Goal: Find specific page/section: Find specific page/section

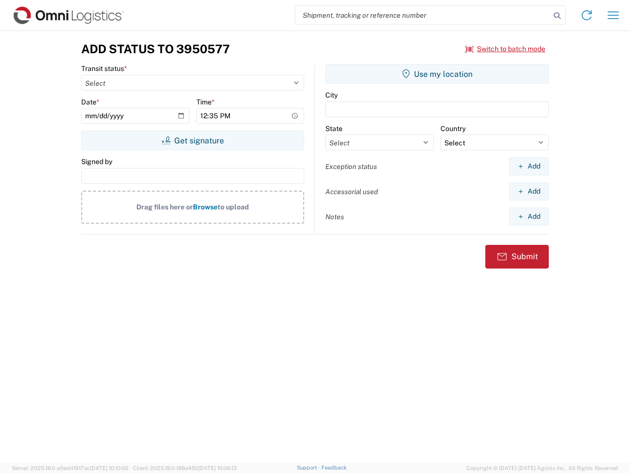
click at [423, 15] on input "search" at bounding box center [423, 15] width 255 height 19
click at [558, 16] on icon at bounding box center [558, 16] width 14 height 14
click at [587, 15] on icon at bounding box center [587, 15] width 16 height 16
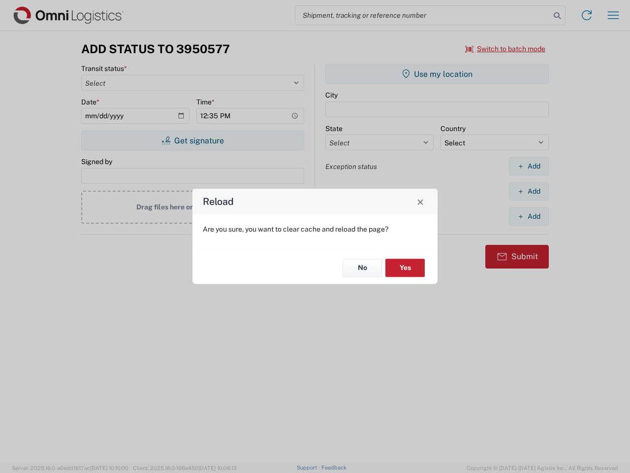
click at [614, 15] on div "Reload Are you sure, you want to clear cache and reload the page? No Yes" at bounding box center [315, 236] width 630 height 473
click at [506, 49] on div "Reload Are you sure, you want to clear cache and reload the page? No Yes" at bounding box center [315, 236] width 630 height 473
click at [193, 140] on div "Reload Are you sure, you want to clear cache and reload the page? No Yes" at bounding box center [315, 236] width 630 height 473
click at [437, 74] on div "Reload Are you sure, you want to clear cache and reload the page? No Yes" at bounding box center [315, 236] width 630 height 473
click at [529, 166] on div "Reload Are you sure, you want to clear cache and reload the page? No Yes" at bounding box center [315, 236] width 630 height 473
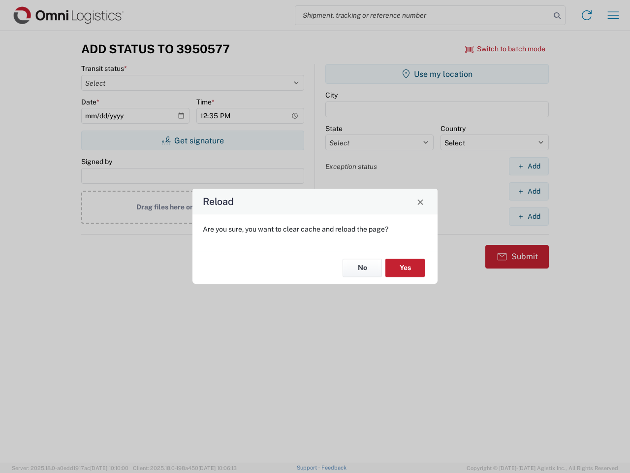
click at [529, 191] on div "Reload Are you sure, you want to clear cache and reload the page? No Yes" at bounding box center [315, 236] width 630 height 473
click at [529, 216] on div "Reload Are you sure, you want to clear cache and reload the page? No Yes" at bounding box center [315, 236] width 630 height 473
